Goal: Contribute content

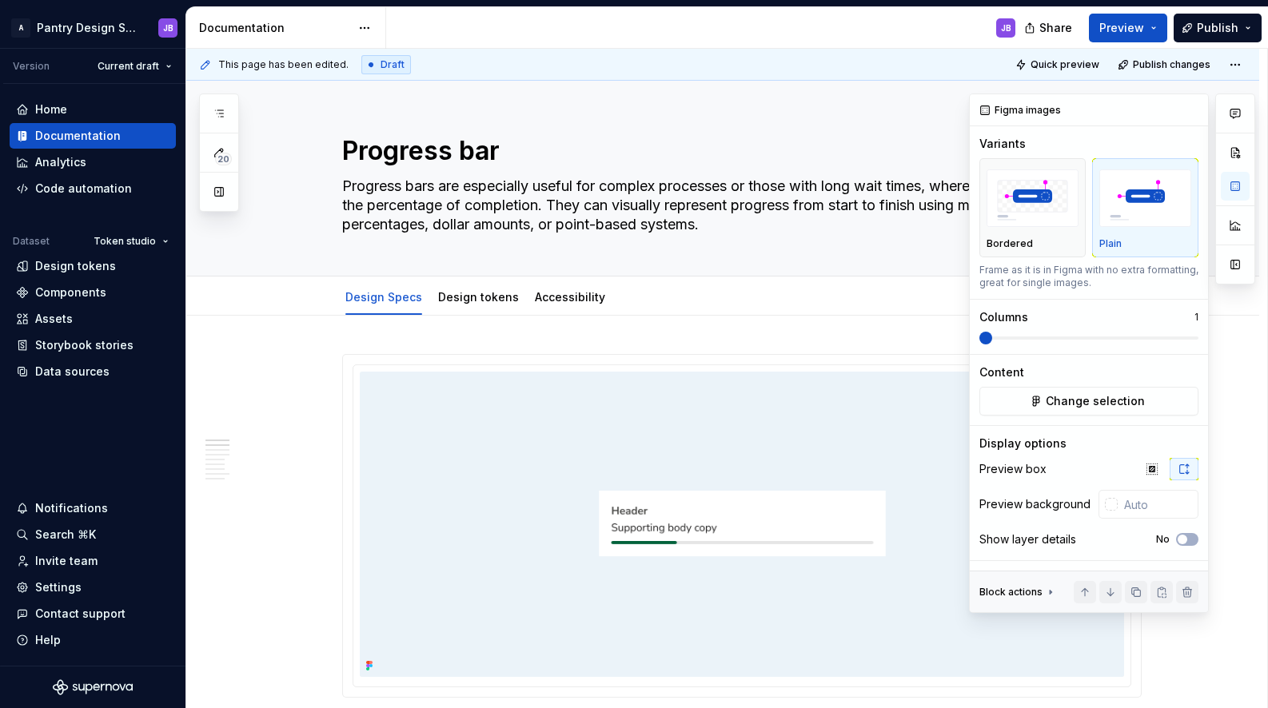
scroll to position [674, 0]
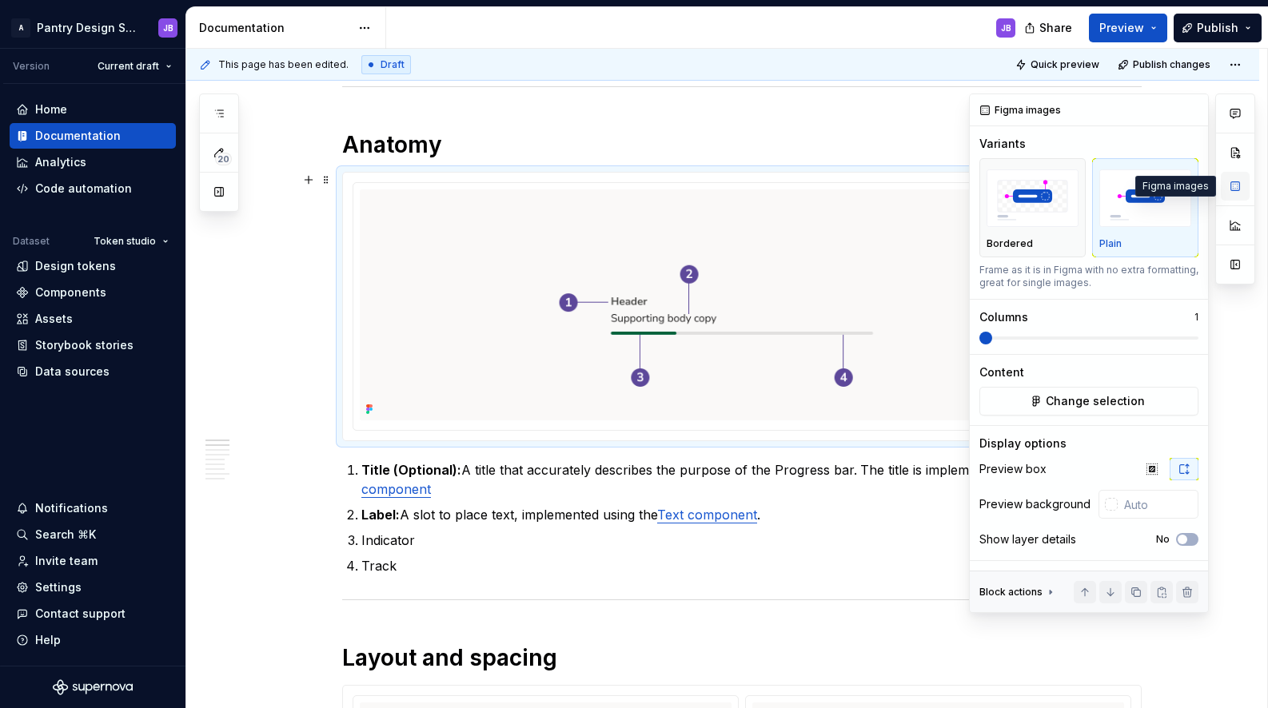
click at [1236, 186] on button "button" at bounding box center [1235, 186] width 29 height 29
click at [1194, 110] on button "button" at bounding box center [1192, 110] width 22 height 22
type textarea "*"
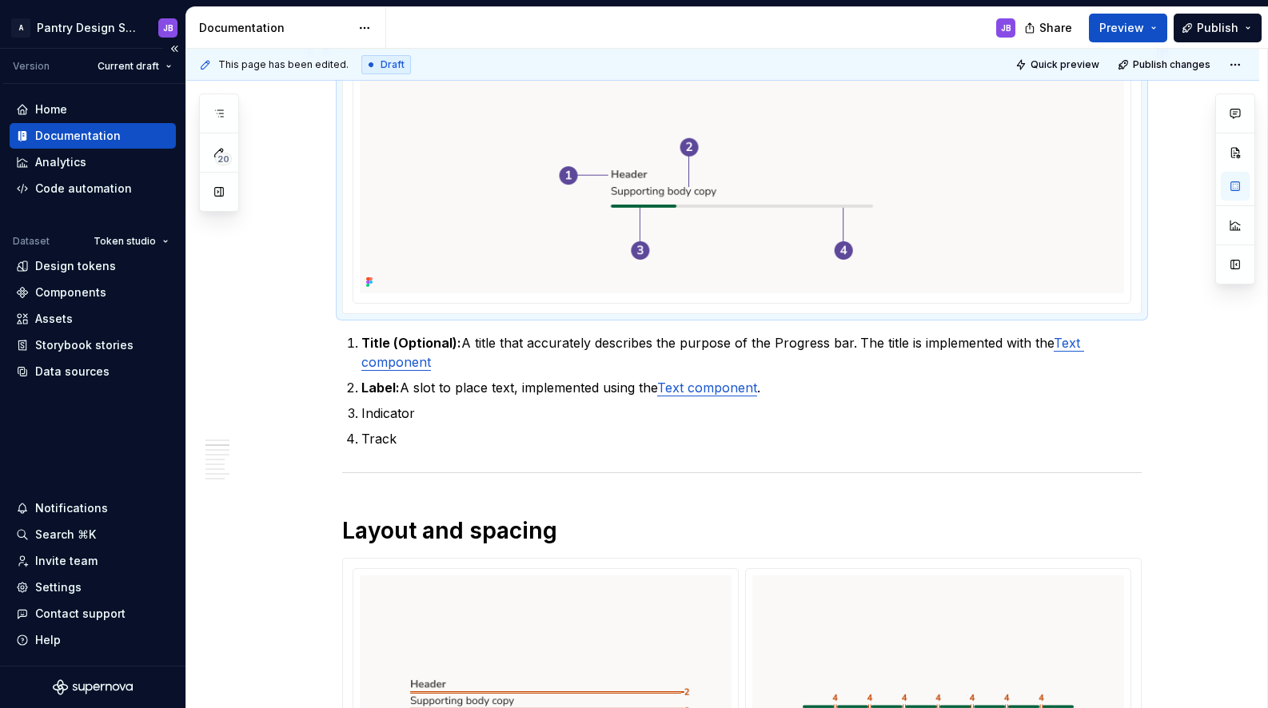
scroll to position [814, 0]
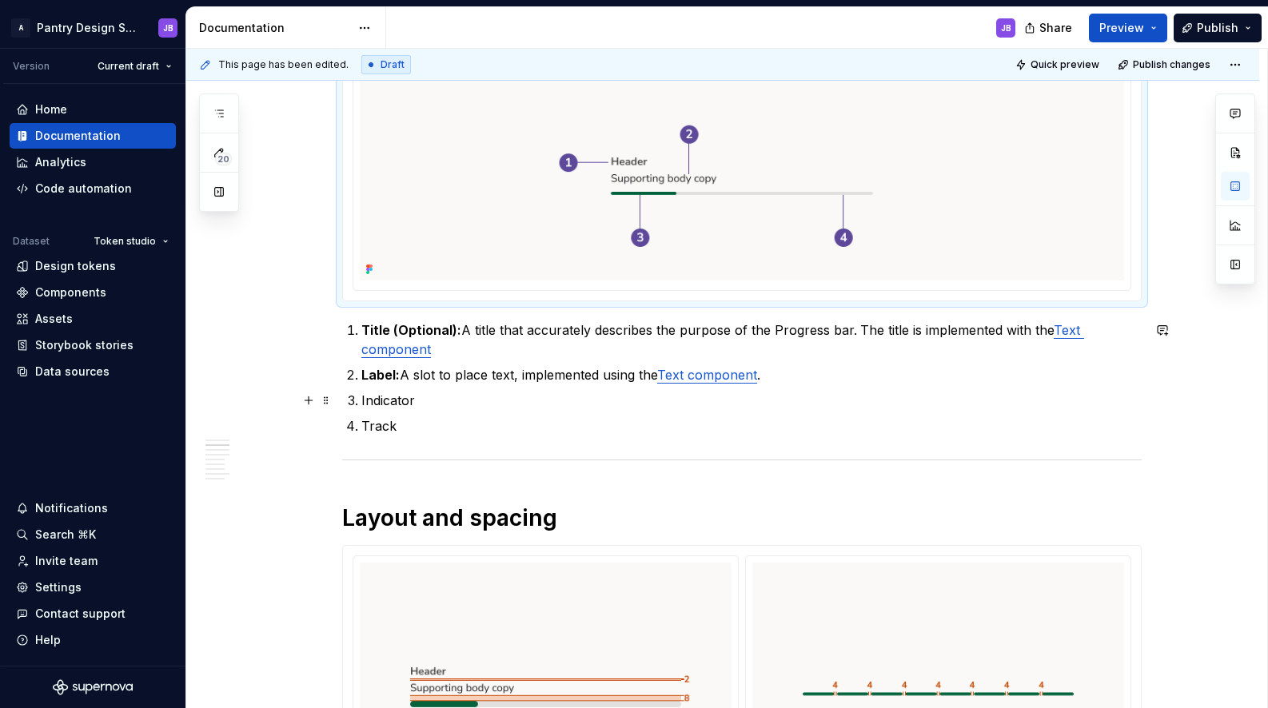
click at [398, 402] on p "Indicator" at bounding box center [751, 400] width 780 height 19
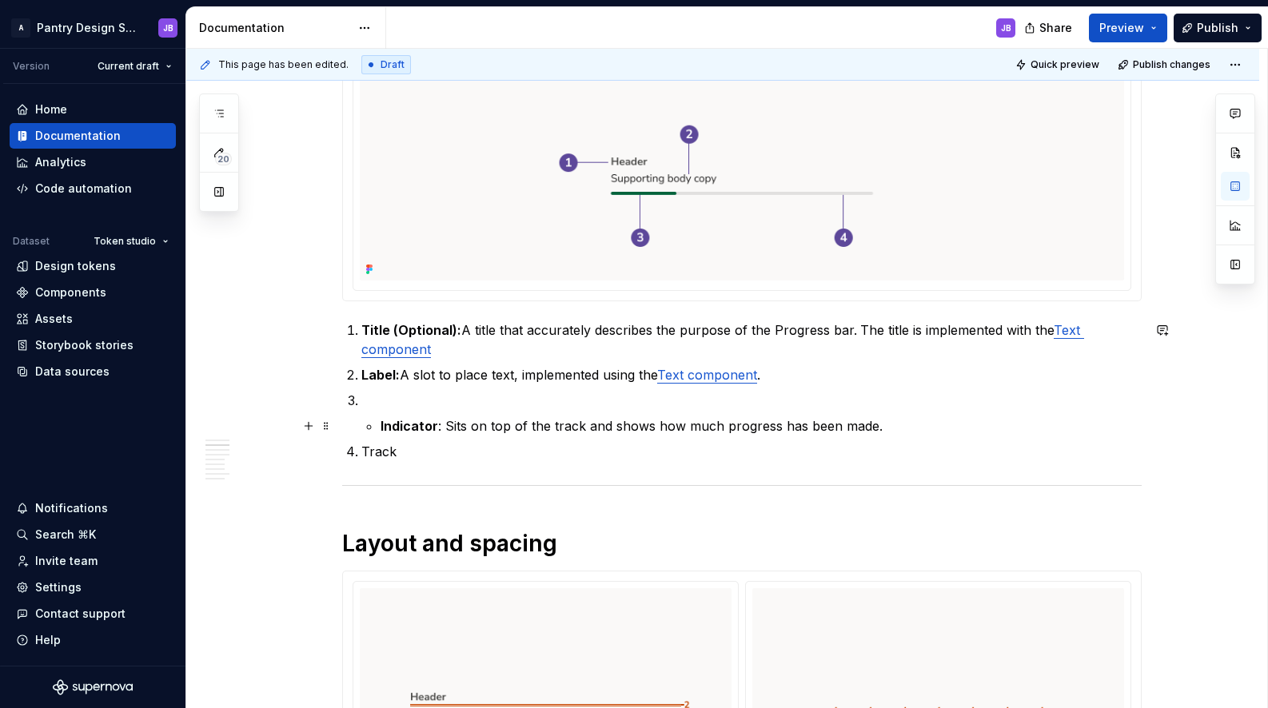
click at [373, 427] on li "Indicator : Sits on top of the track and shows how much progress has been made." at bounding box center [751, 413] width 780 height 45
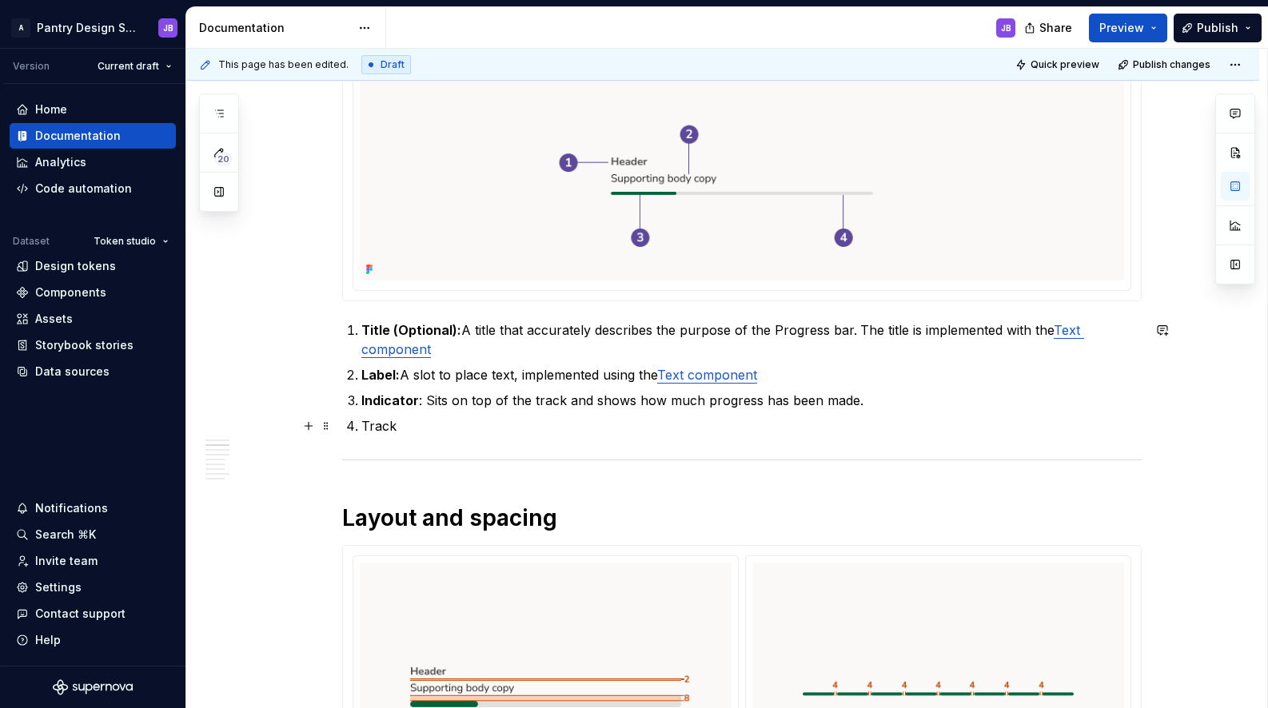
click at [374, 427] on p "Track" at bounding box center [751, 426] width 780 height 19
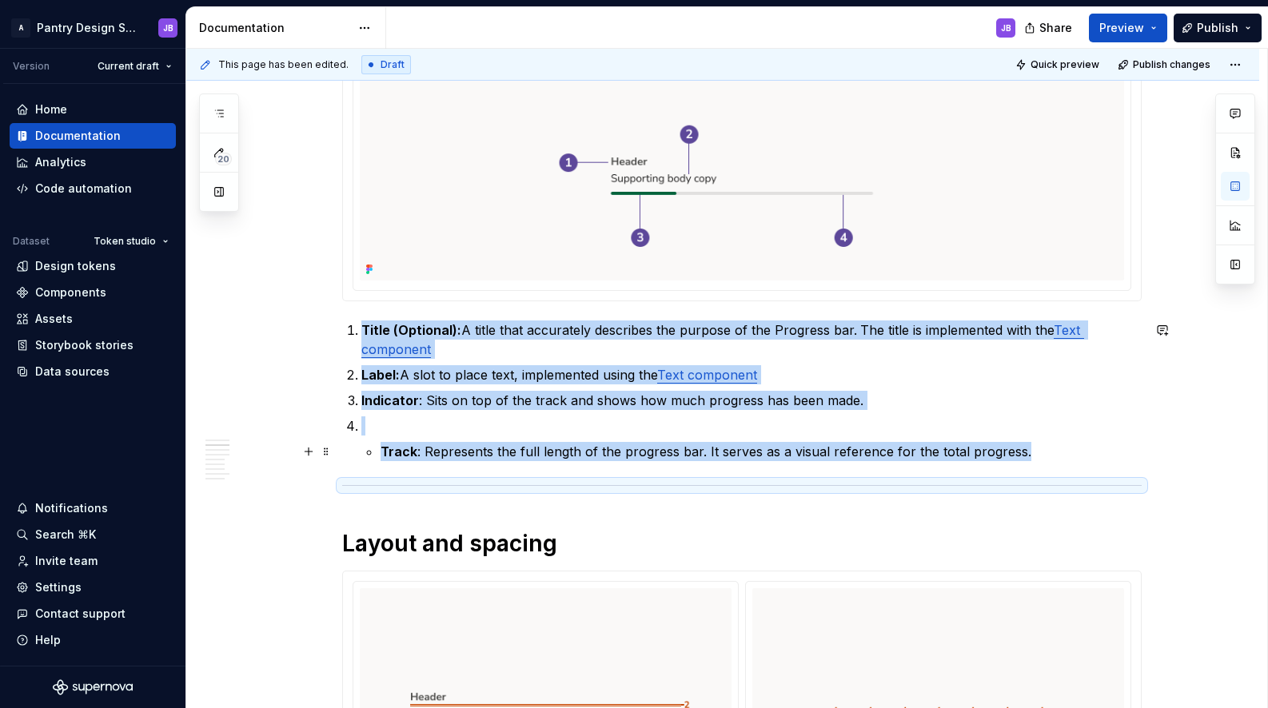
click at [378, 450] on li "Track : Represents the full length of the progress bar. It serves as a visual r…" at bounding box center [751, 439] width 780 height 45
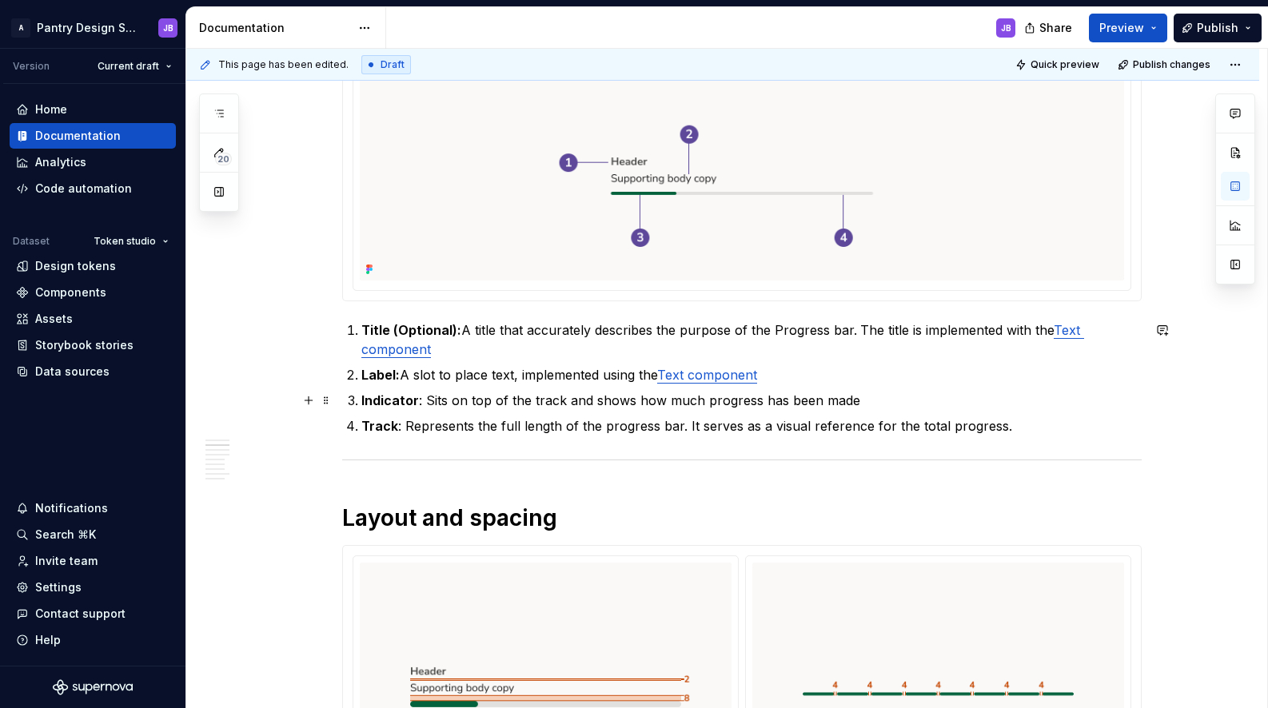
click at [845, 405] on p "Indicator : Sits on top of the track and shows how much progress has been made" at bounding box center [751, 400] width 780 height 19
click at [374, 327] on strong "Title (Optional):" at bounding box center [411, 330] width 100 height 16
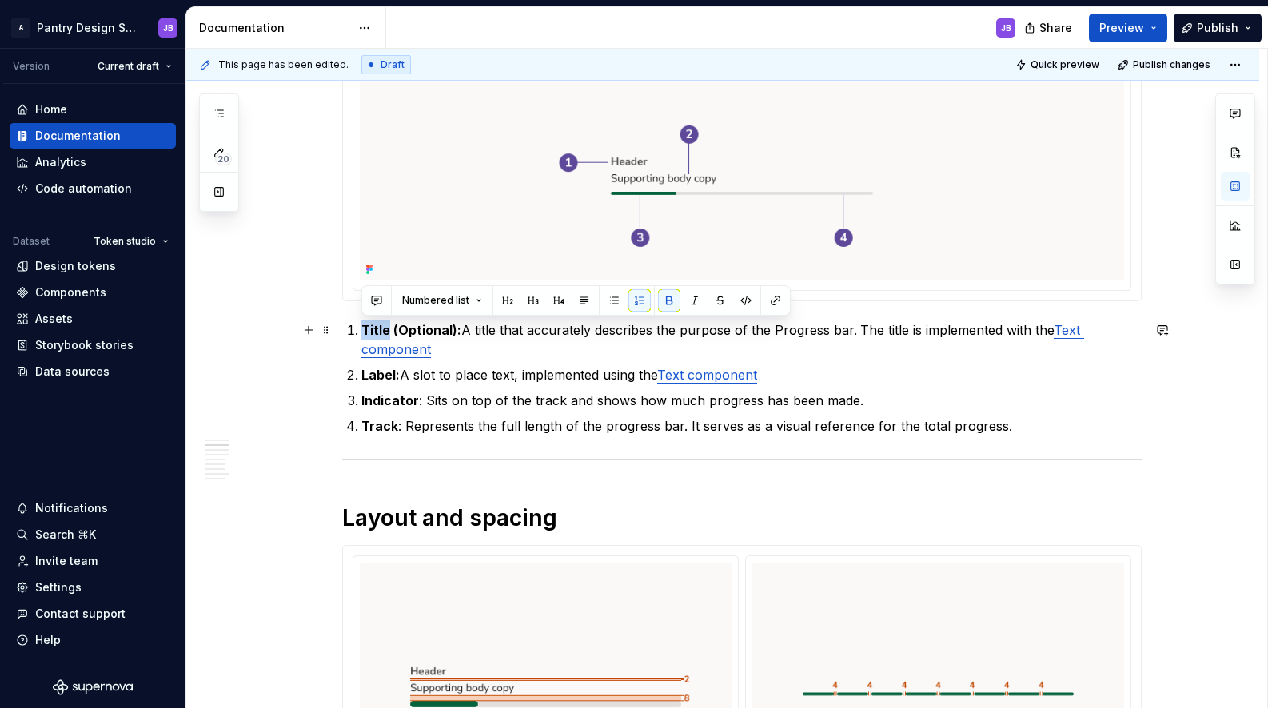
copy strong "Title"
click at [377, 331] on strong "Title (Optional):" at bounding box center [411, 330] width 100 height 16
copy strong "Title"
click at [920, 367] on p "Label: A slot to place text, implemented using the Text component" at bounding box center [751, 374] width 780 height 19
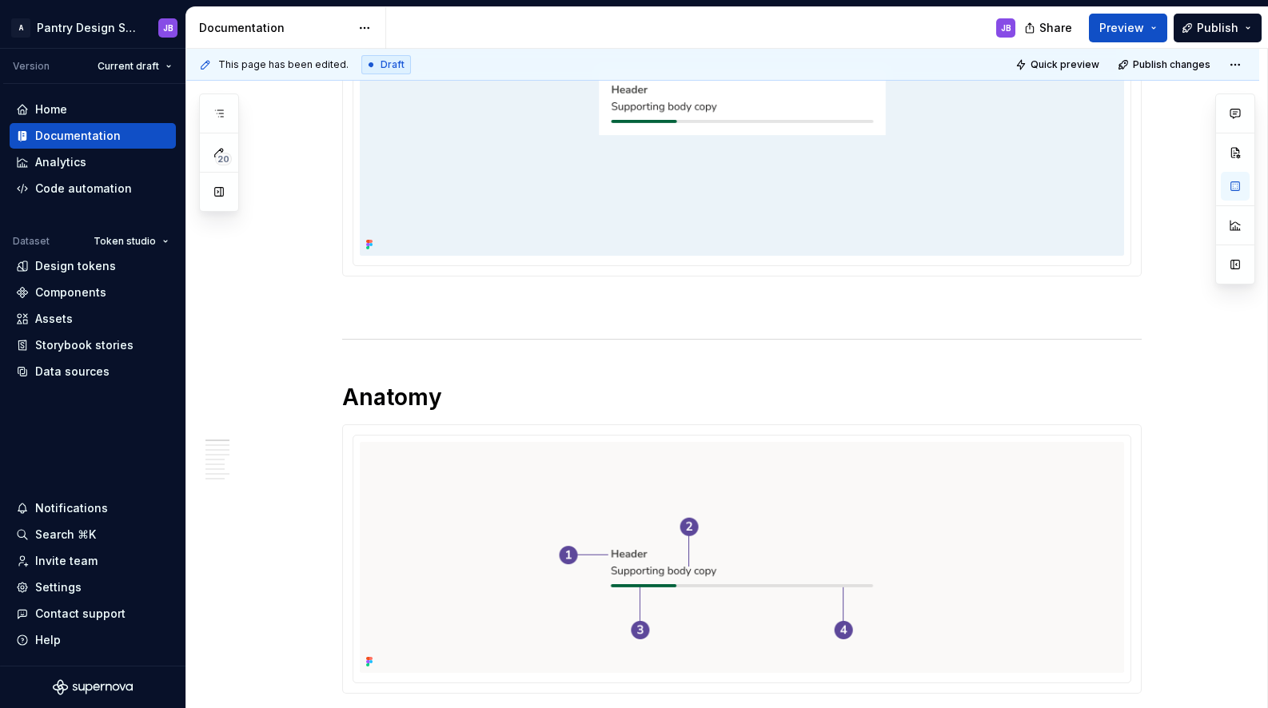
scroll to position [0, 0]
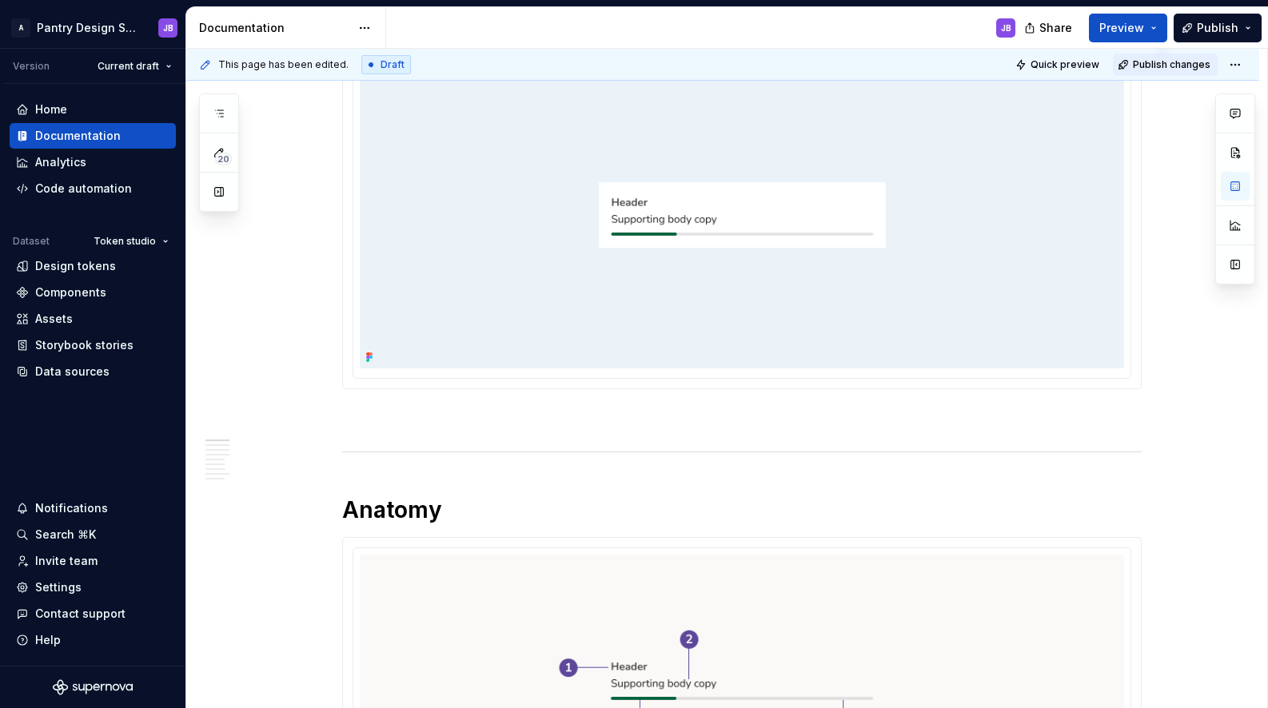
click at [1173, 64] on span "Publish changes" at bounding box center [1172, 64] width 78 height 13
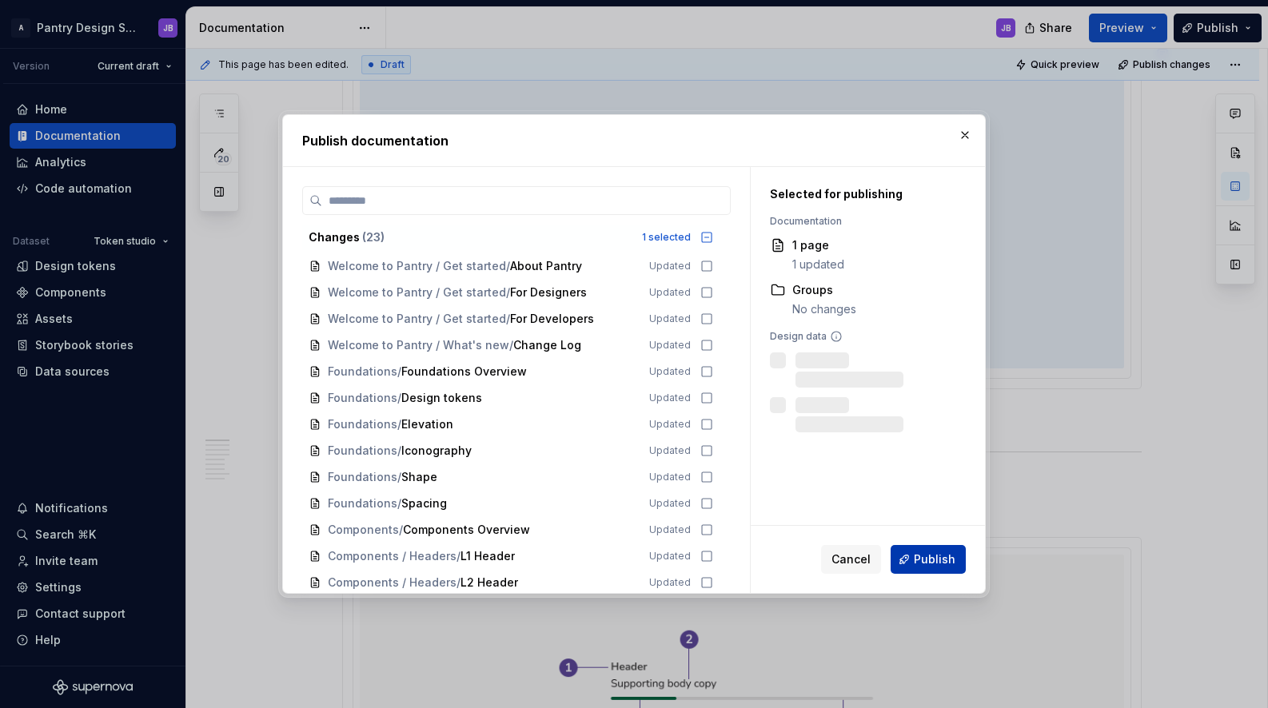
click at [939, 553] on span "Publish" at bounding box center [935, 560] width 42 height 16
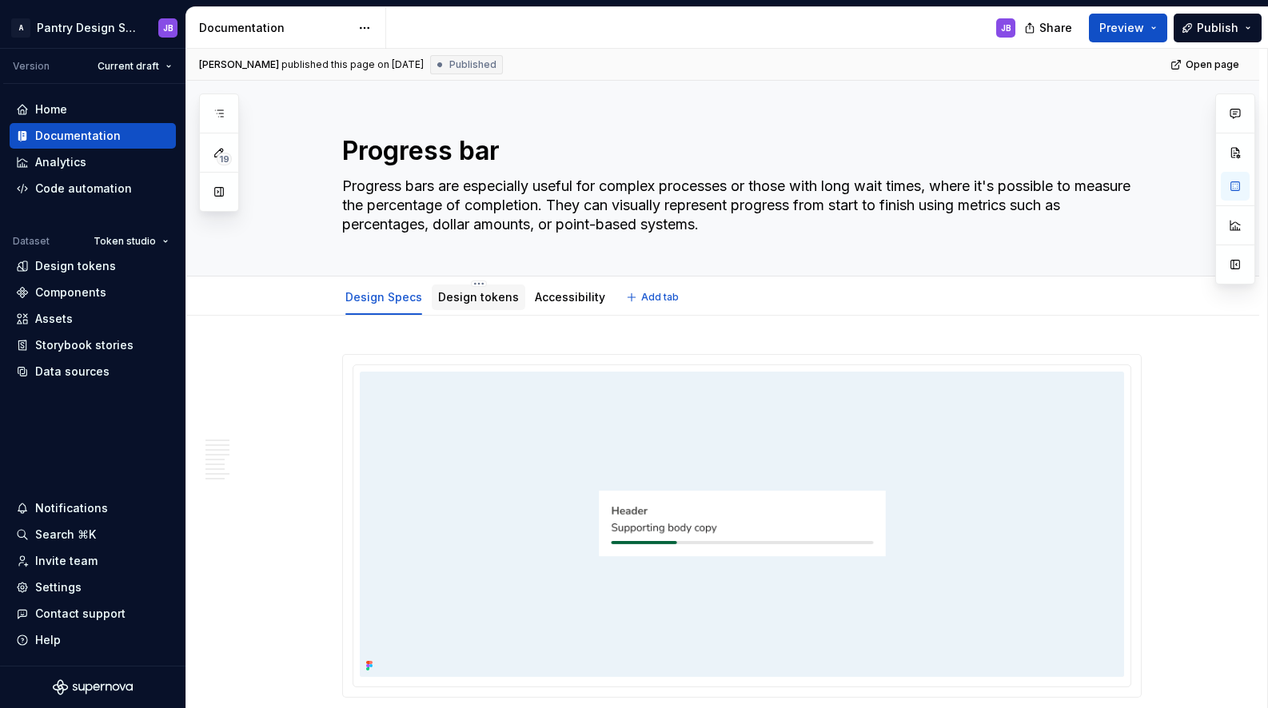
click at [478, 299] on link "Design tokens" at bounding box center [478, 297] width 81 height 14
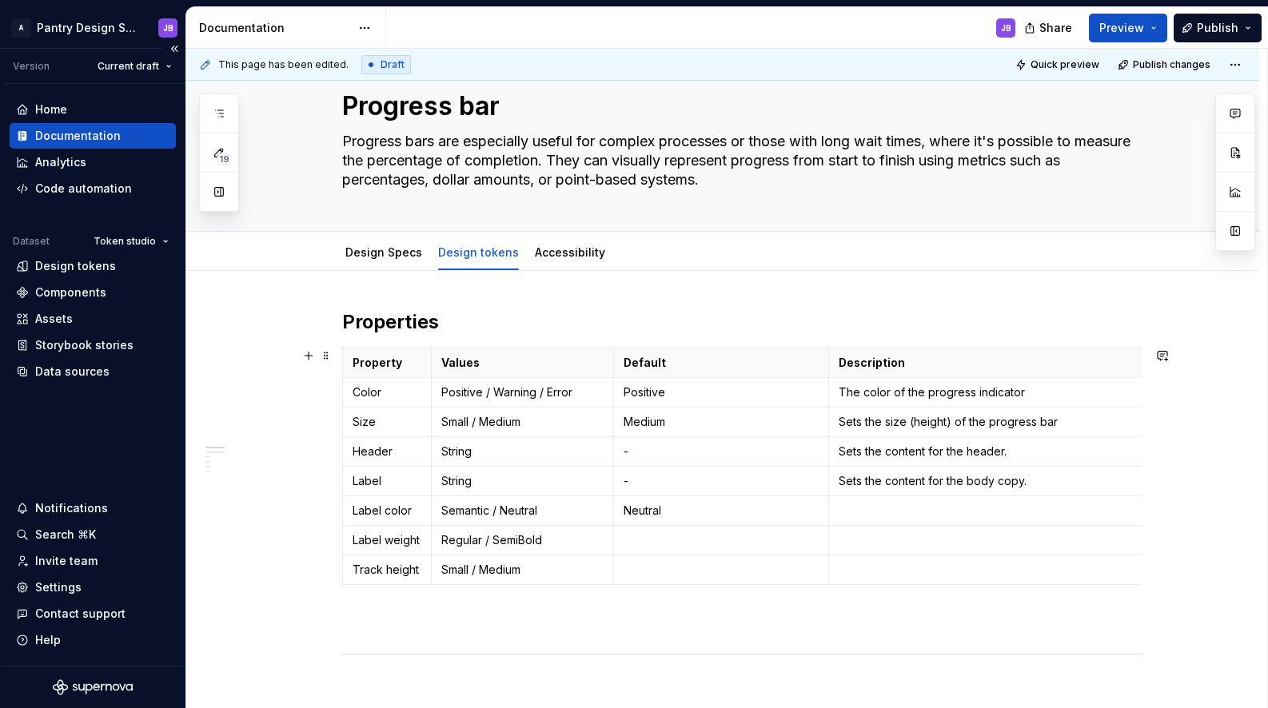
scroll to position [46, 0]
click at [341, 567] on html "A Pantry Design System JB Version Current draft Home Documentation Analytics Co…" at bounding box center [634, 354] width 1268 height 708
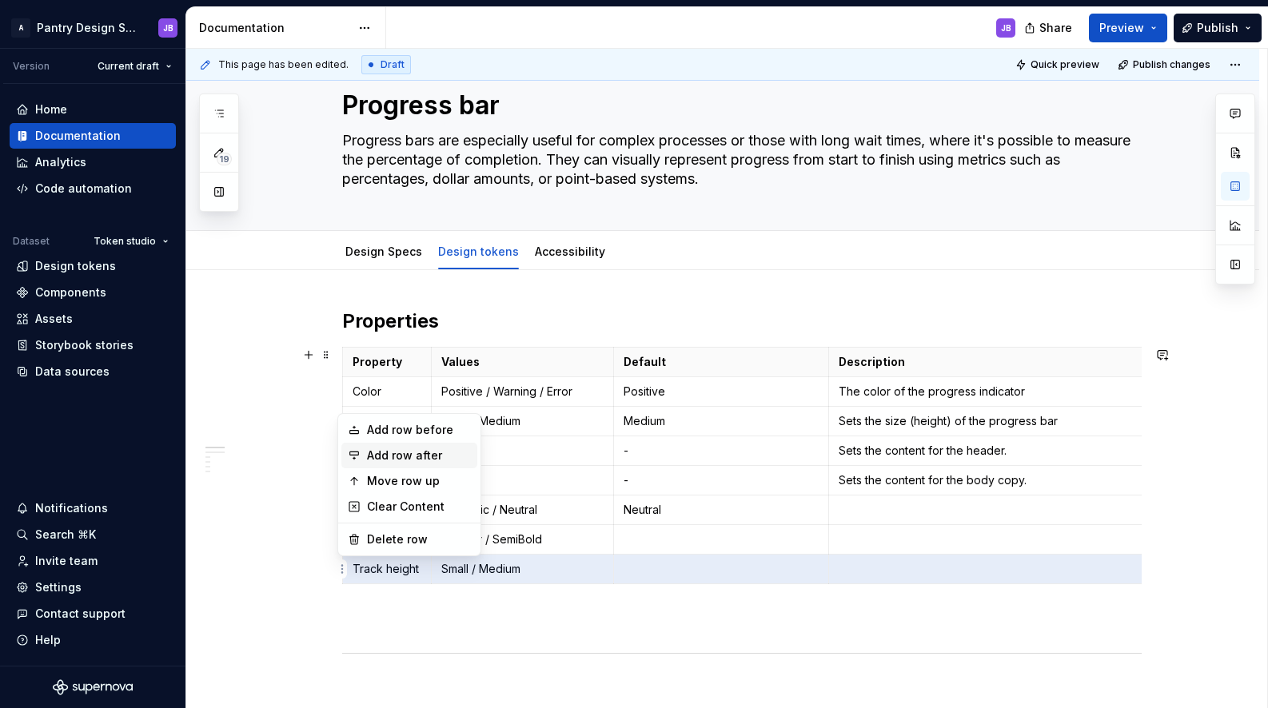
click at [406, 455] on div "Add row after" at bounding box center [419, 456] width 104 height 16
click at [409, 456] on p "Header" at bounding box center [387, 451] width 69 height 16
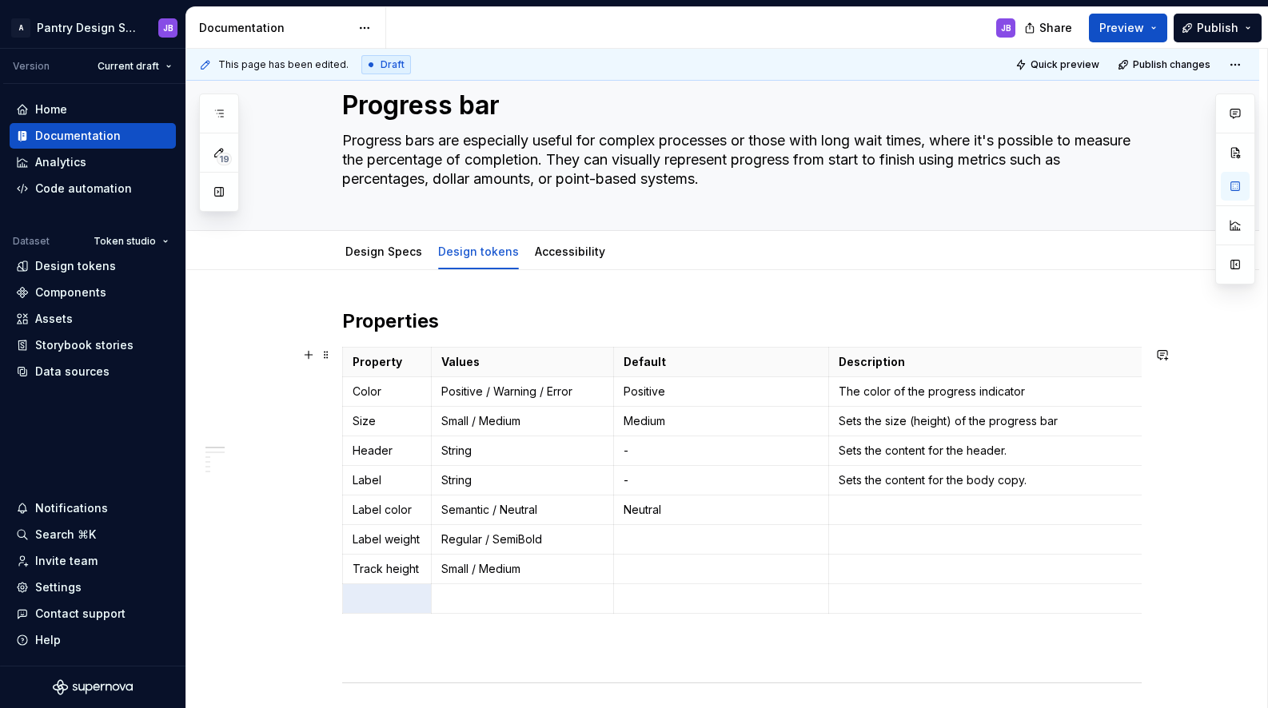
scroll to position [205, 0]
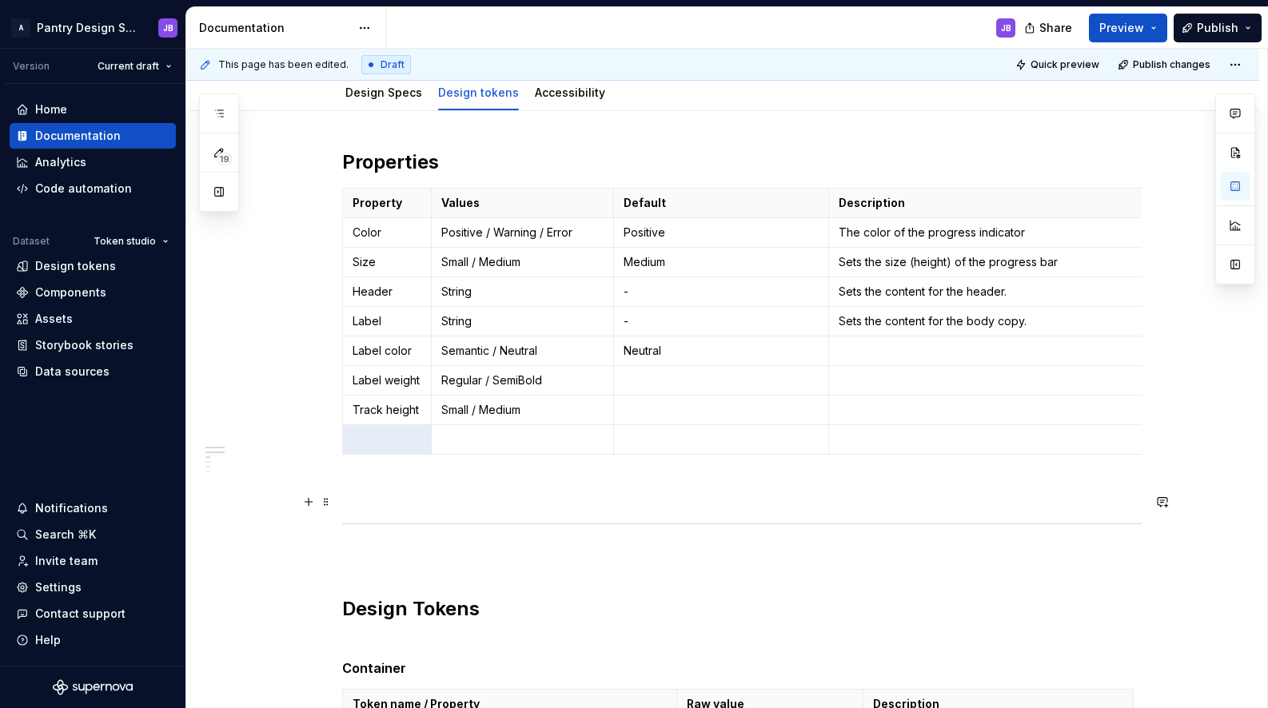
click at [373, 441] on p "To enrich screen reader interactions, please activate Accessibility in Grammarl…" at bounding box center [387, 440] width 69 height 16
click at [365, 438] on strong "Steps" at bounding box center [370, 440] width 34 height 14
click at [397, 413] on button "button" at bounding box center [397, 411] width 22 height 22
type textarea "*"
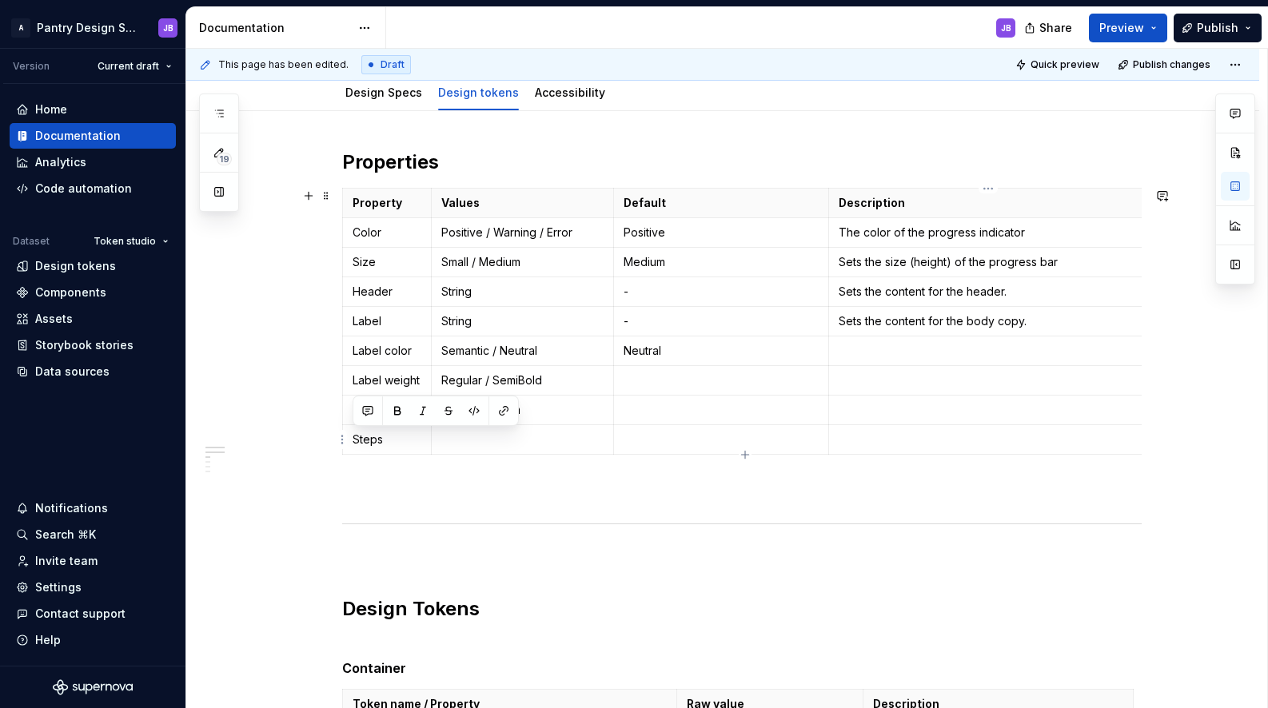
click at [865, 439] on p "To enrich screen reader interactions, please activate Accessibility in Grammarl…" at bounding box center [988, 440] width 299 height 16
click at [463, 381] on p "Regular / SemiBold" at bounding box center [522, 381] width 162 height 16
click at [466, 376] on p "Regular / SemiBold" at bounding box center [522, 381] width 162 height 16
copy p "Regular"
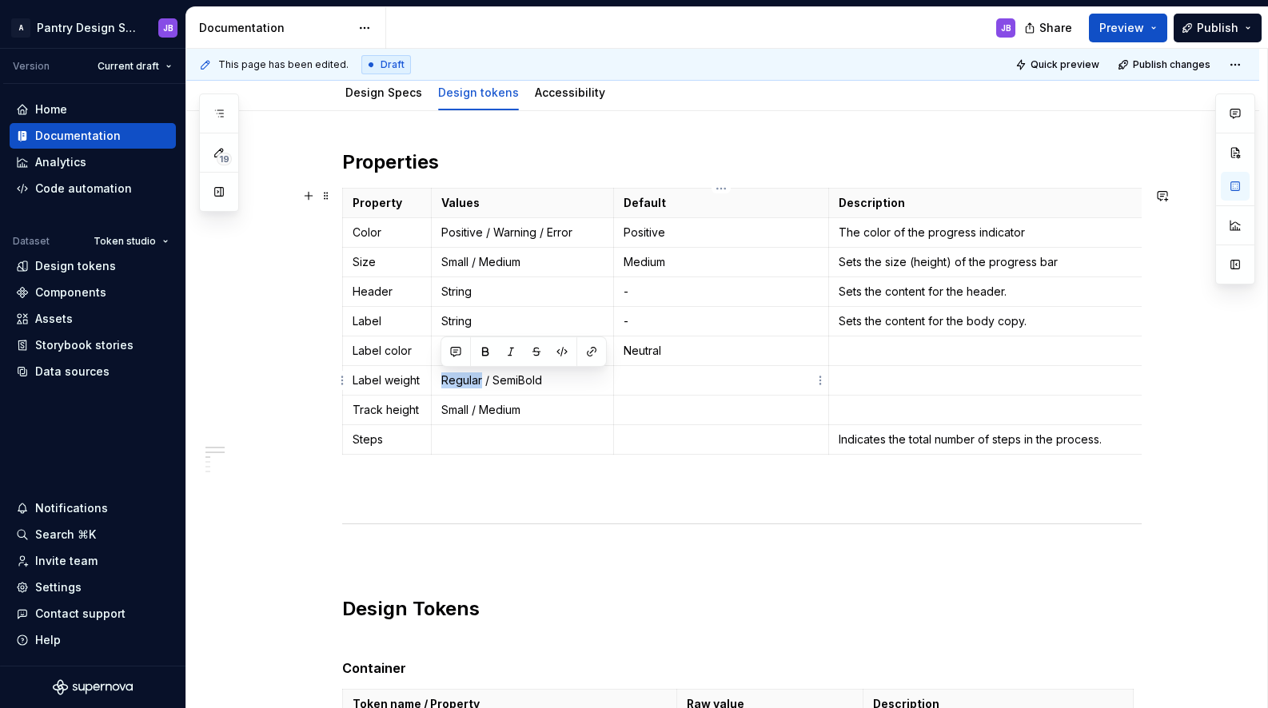
click at [664, 382] on p "To enrich screen reader interactions, please activate Accessibility in Grammarl…" at bounding box center [722, 381] width 196 height 16
drag, startPoint x: 442, startPoint y: 231, endPoint x: 585, endPoint y: 231, distance: 143.1
click at [584, 232] on p "Positive / Warning / Error" at bounding box center [522, 233] width 162 height 16
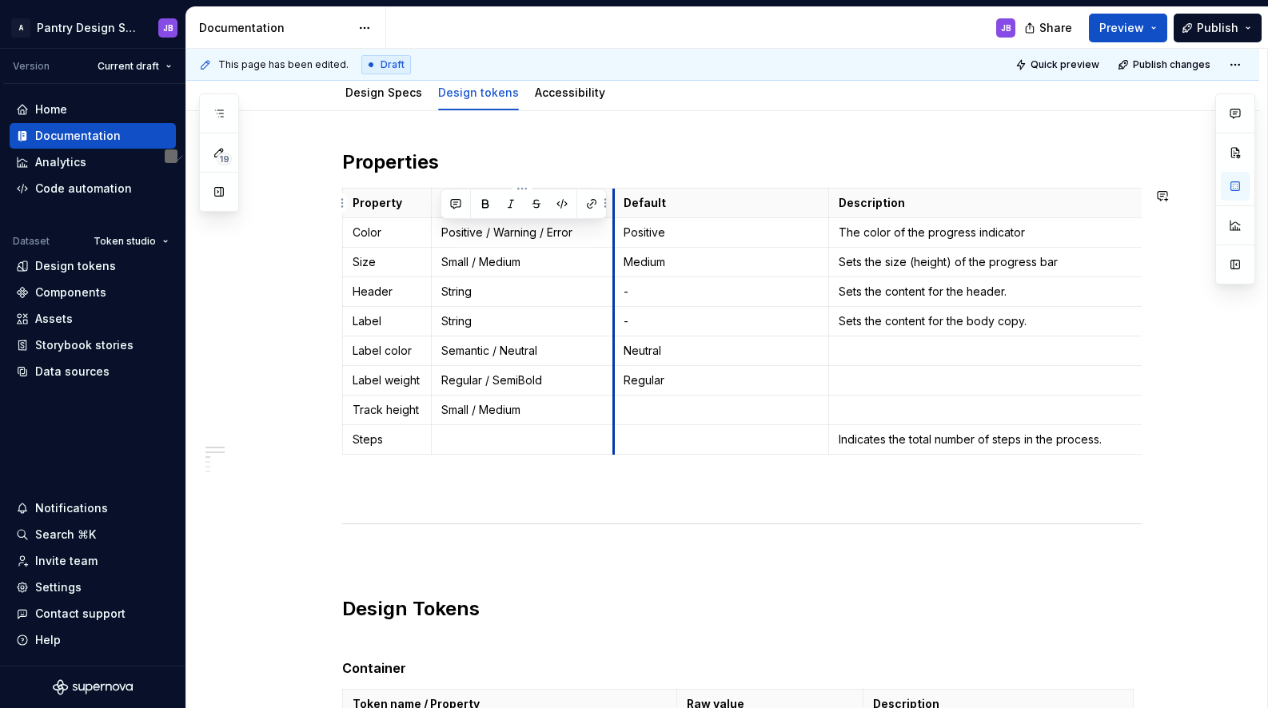
copy p "Positive / Warning / Error"
click at [461, 353] on p "Semantic / Neutral" at bounding box center [522, 351] width 162 height 16
click at [462, 353] on p "Semantic / Neutral" at bounding box center [522, 351] width 162 height 16
drag, startPoint x: 498, startPoint y: 353, endPoint x: 441, endPoint y: 351, distance: 56.8
click at [441, 351] on p "Semantic / Neutral" at bounding box center [522, 351] width 162 height 16
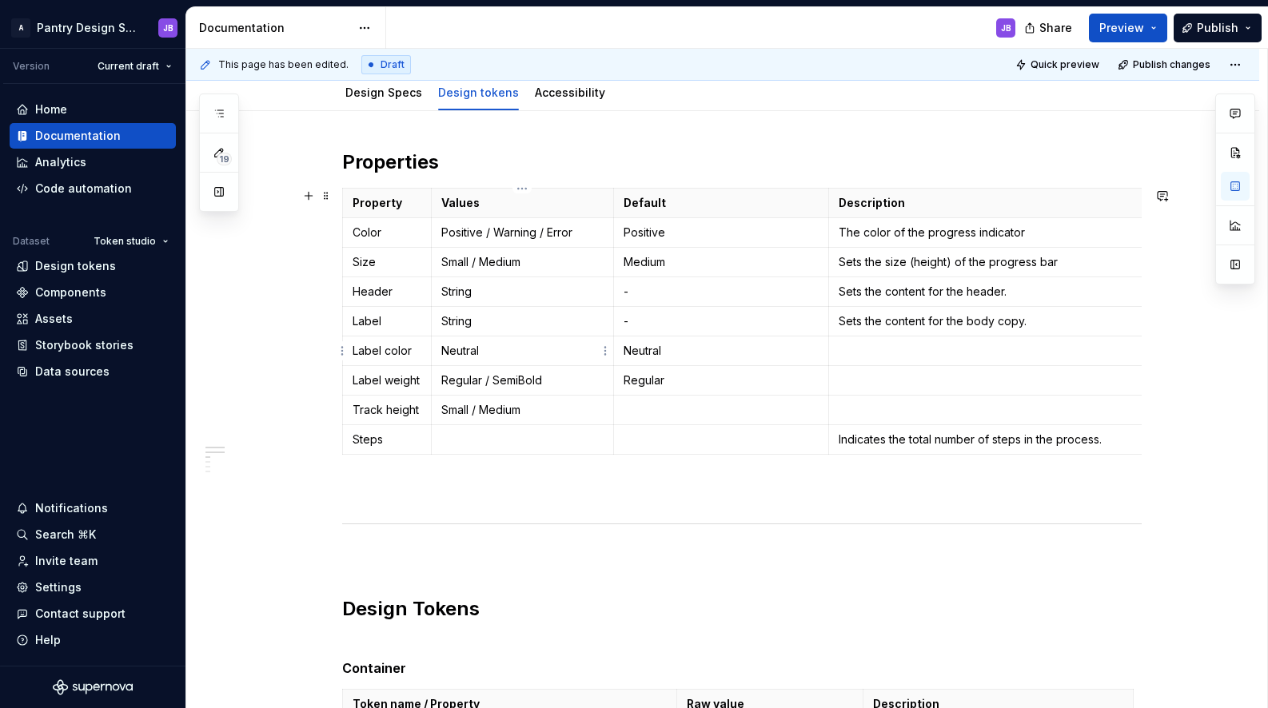
click at [489, 346] on p "Neutral" at bounding box center [522, 351] width 162 height 16
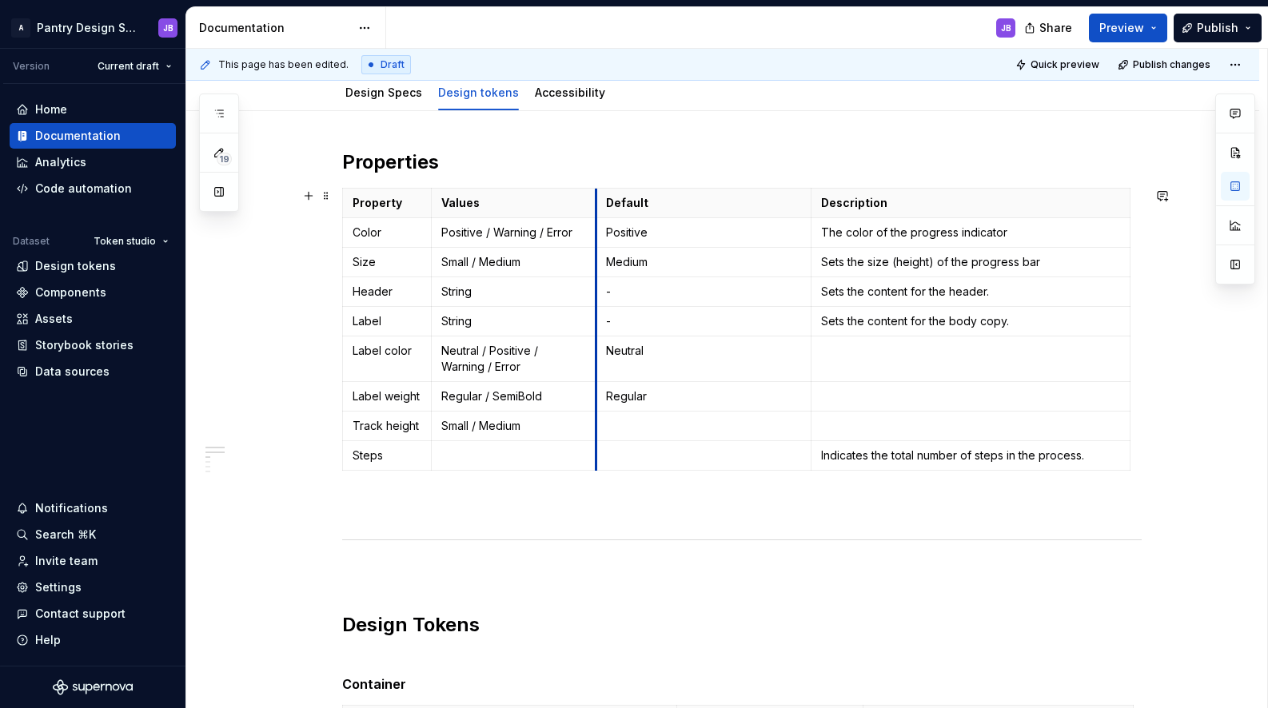
drag, startPoint x: 614, startPoint y: 310, endPoint x: 594, endPoint y: 313, distance: 20.1
click at [596, 311] on td "-" at bounding box center [704, 322] width 216 height 30
click at [325, 507] on span at bounding box center [326, 506] width 13 height 22
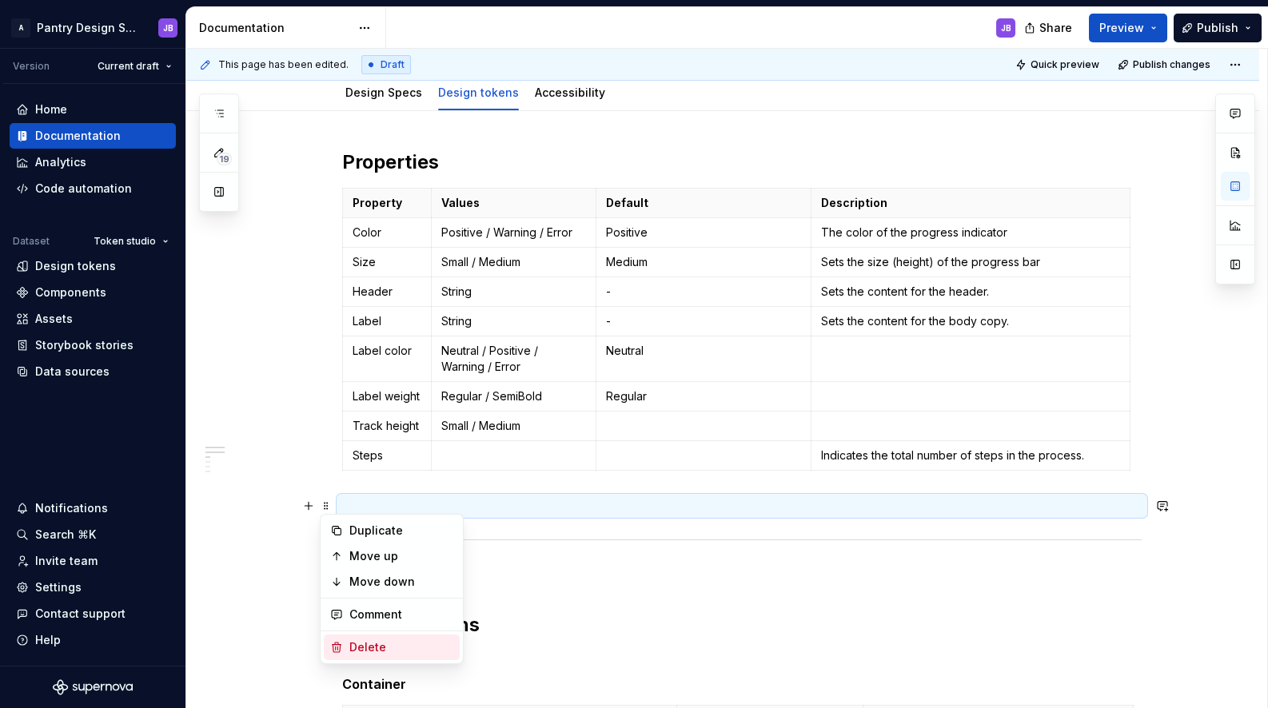
click at [371, 645] on div "Delete" at bounding box center [401, 648] width 104 height 16
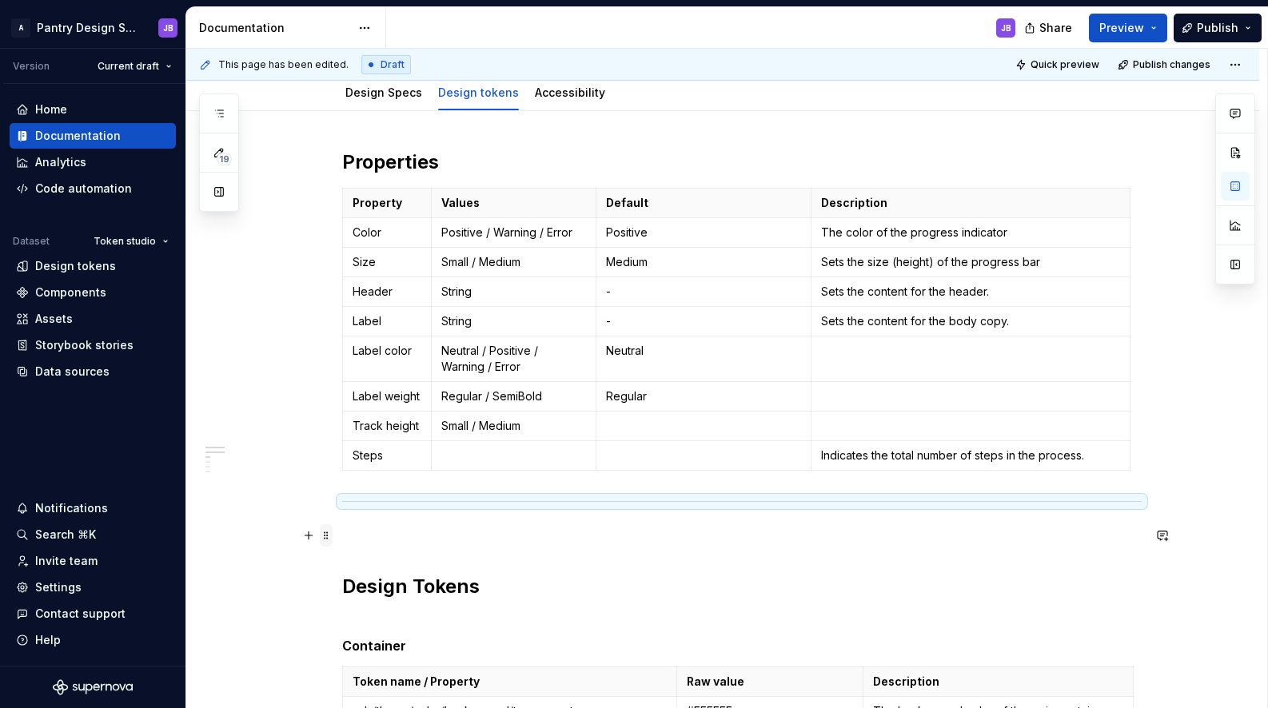
click at [325, 535] on span at bounding box center [326, 536] width 13 height 22
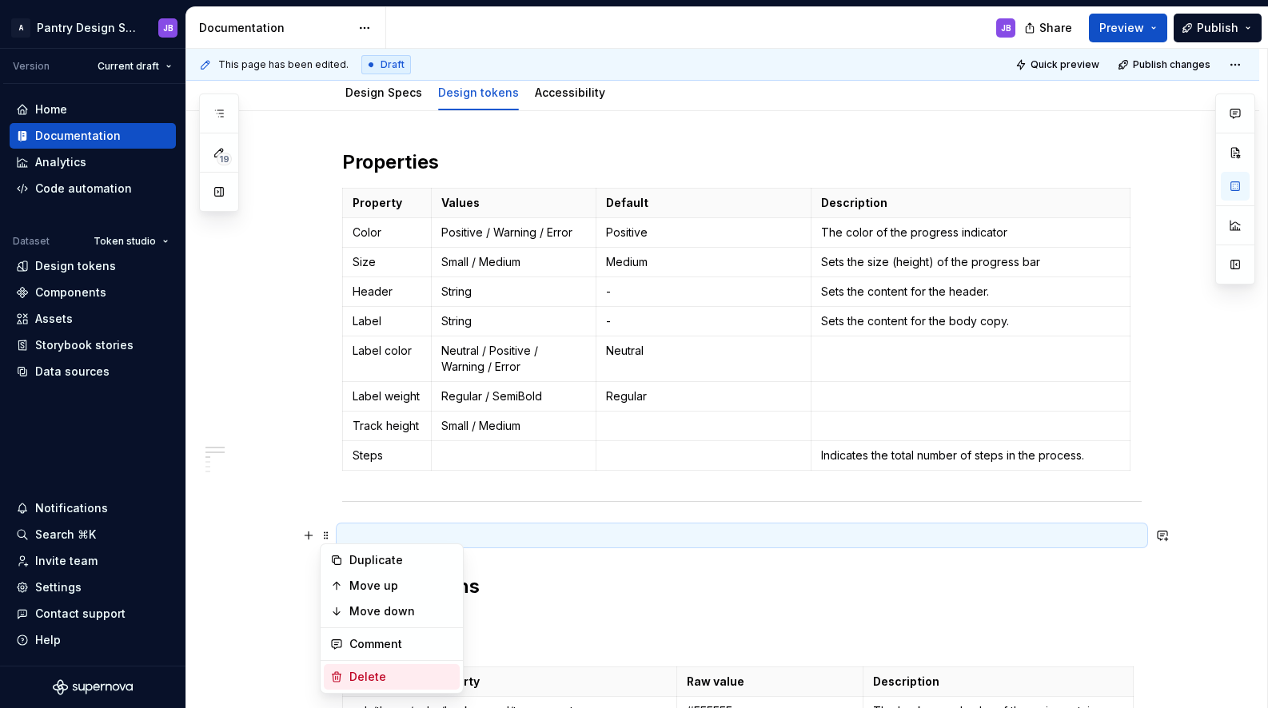
click at [365, 671] on div "Delete" at bounding box center [401, 677] width 104 height 16
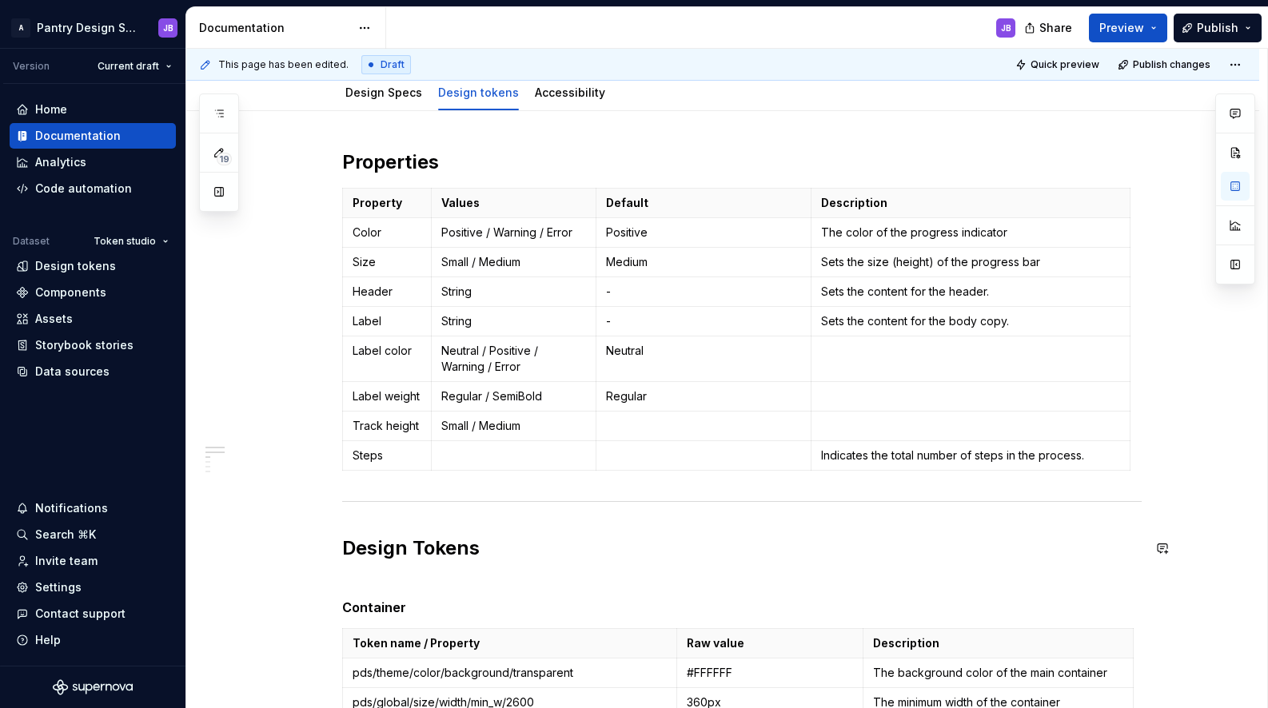
scroll to position [236, 0]
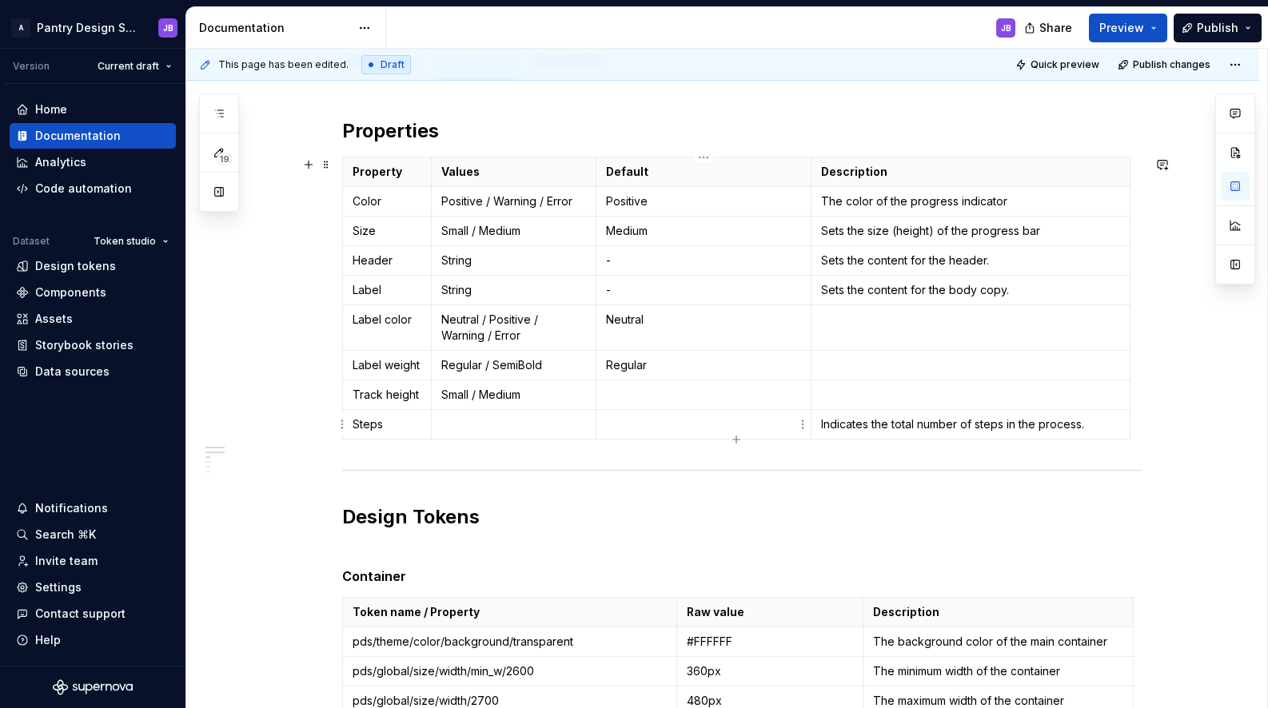
click at [620, 419] on p "To enrich screen reader interactions, please activate Accessibility in Grammarl…" at bounding box center [704, 425] width 196 height 16
click at [461, 420] on p "To enrich screen reader interactions, please activate Accessibility in Grammarl…" at bounding box center [513, 425] width 145 height 16
click at [1160, 65] on span "Publish changes" at bounding box center [1172, 64] width 78 height 13
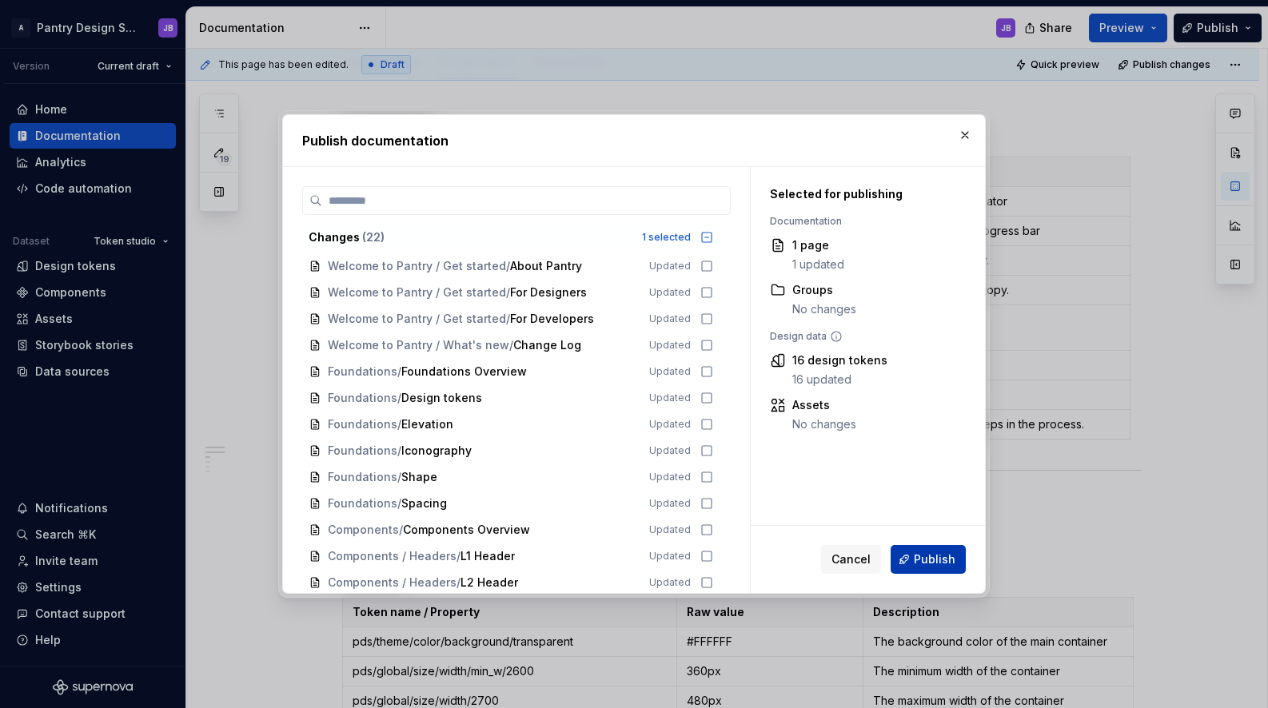
click at [922, 558] on span "Publish" at bounding box center [935, 560] width 42 height 16
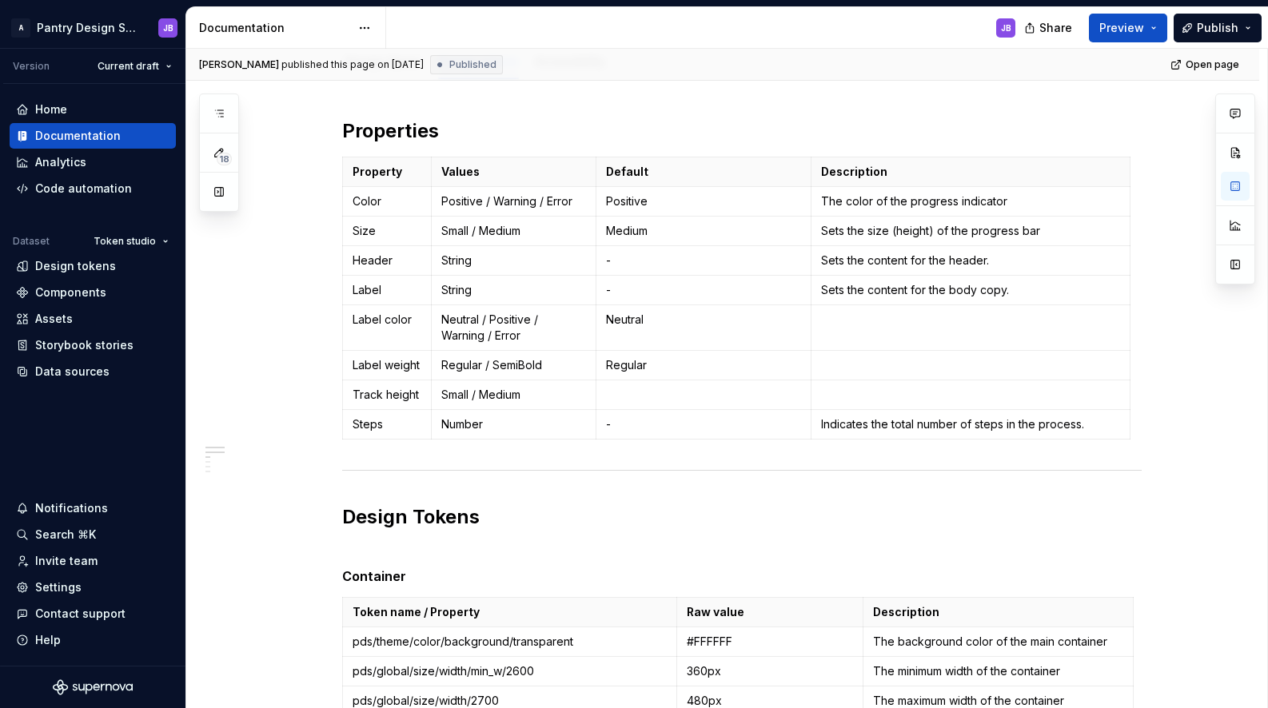
type textarea "*"
